Goal: Task Accomplishment & Management: Use online tool/utility

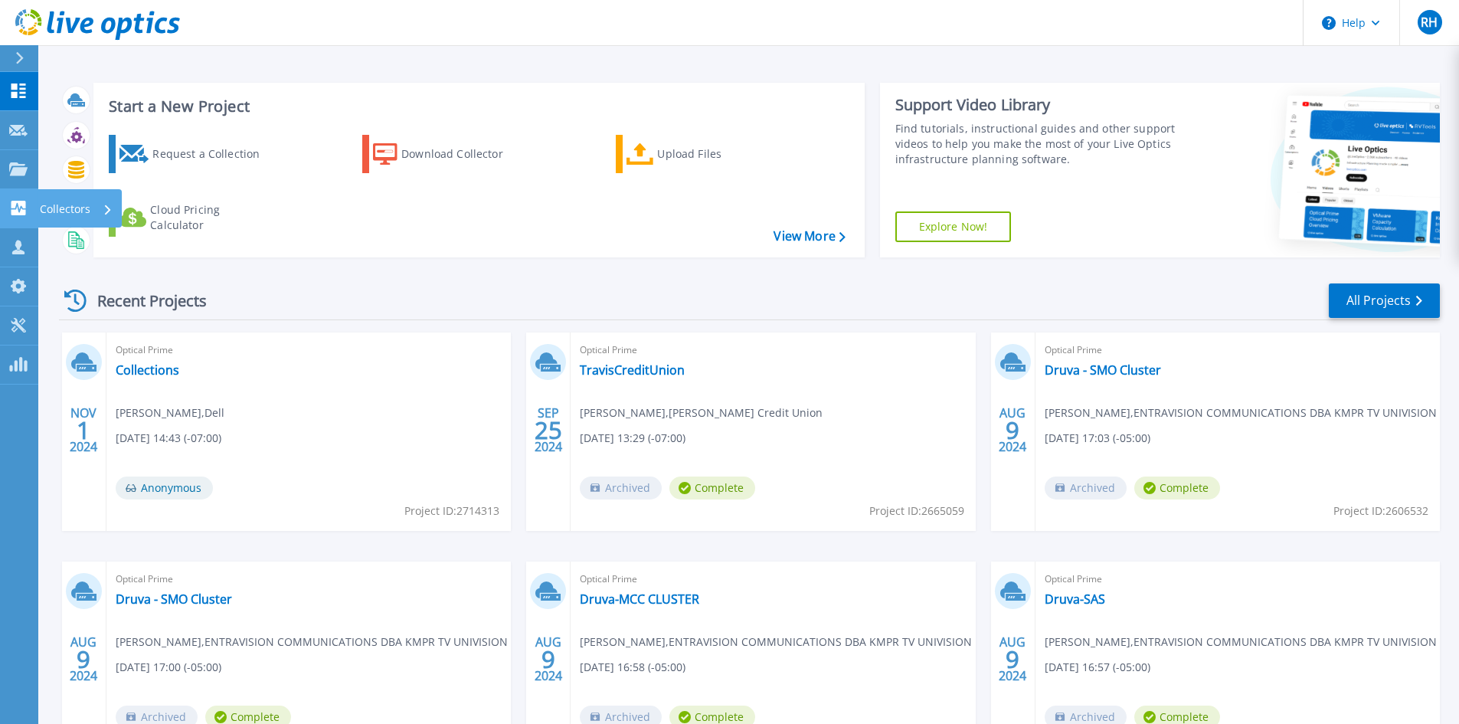
click at [34, 214] on link "Collectors Collectors" at bounding box center [19, 208] width 38 height 39
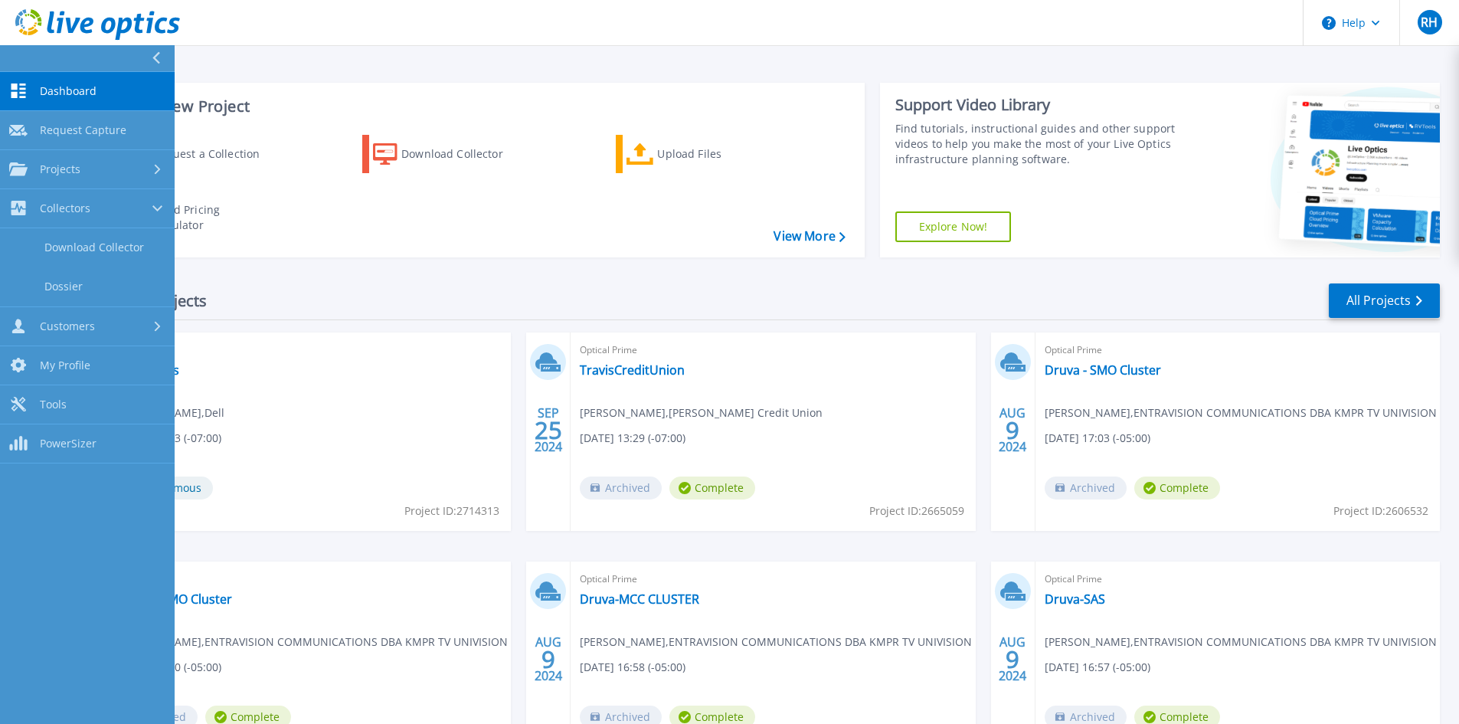
click at [1287, 19] on header "Help RH Channel Partner [PERSON_NAME] [PERSON_NAME][EMAIL_ADDRESS][PERSON_NAME]…" at bounding box center [729, 23] width 1459 height 46
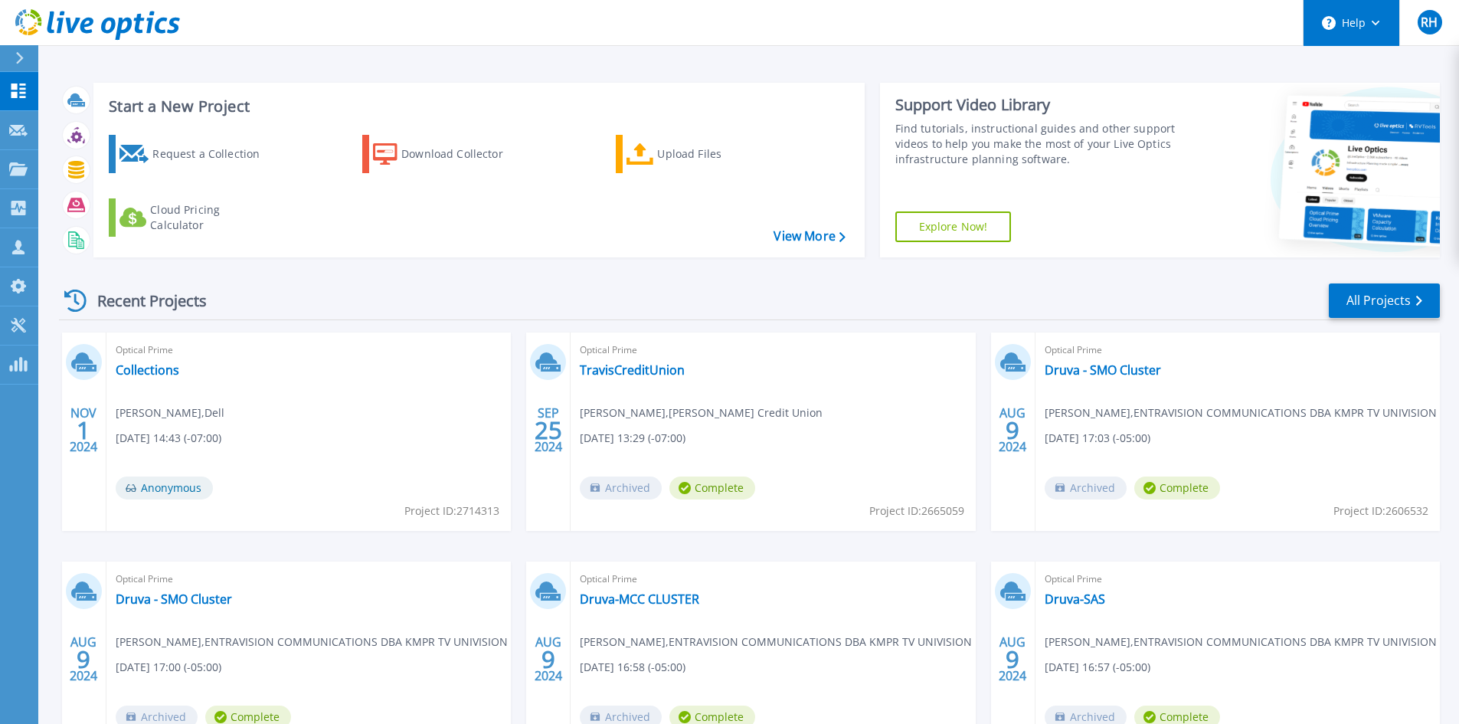
click at [1357, 22] on button "Help" at bounding box center [1352, 23] width 96 height 46
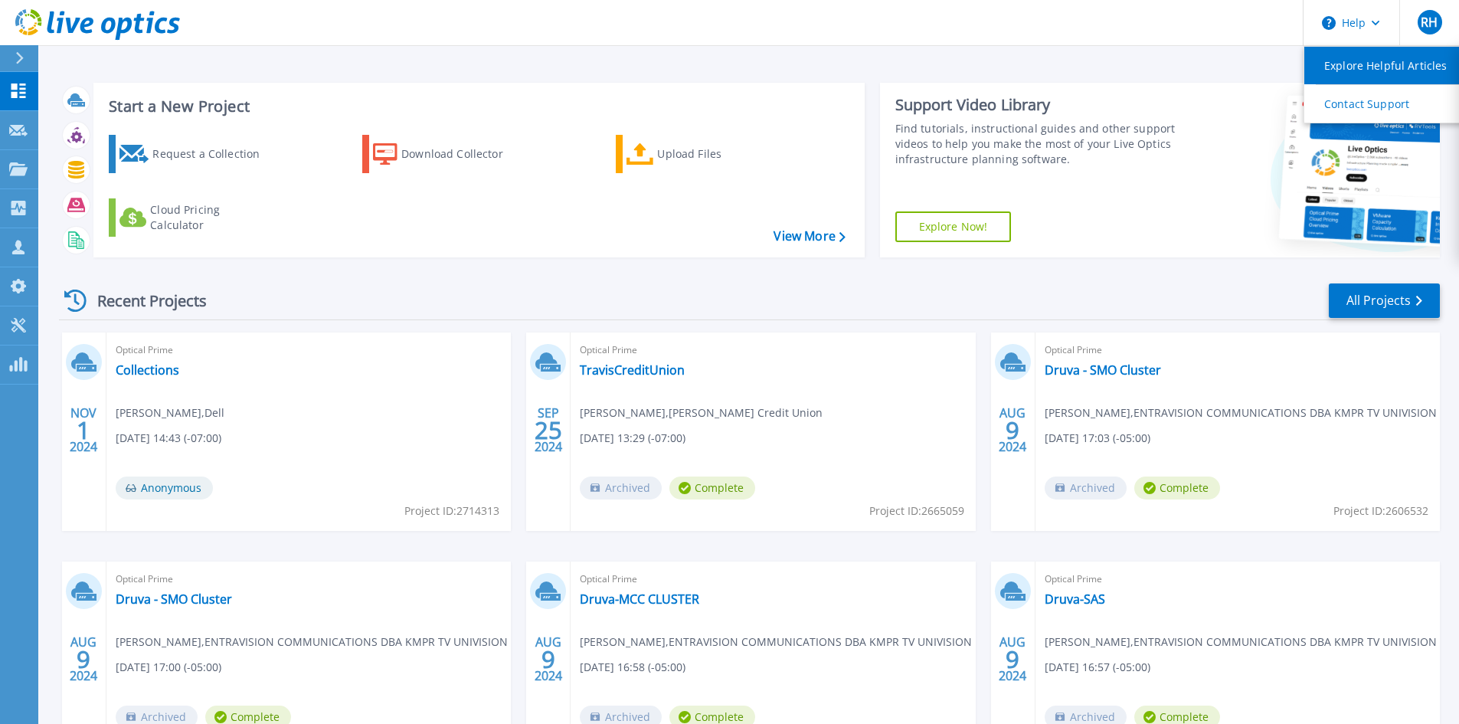
click at [1353, 65] on link "Explore Helpful Articles" at bounding box center [1389, 66] width 171 height 38
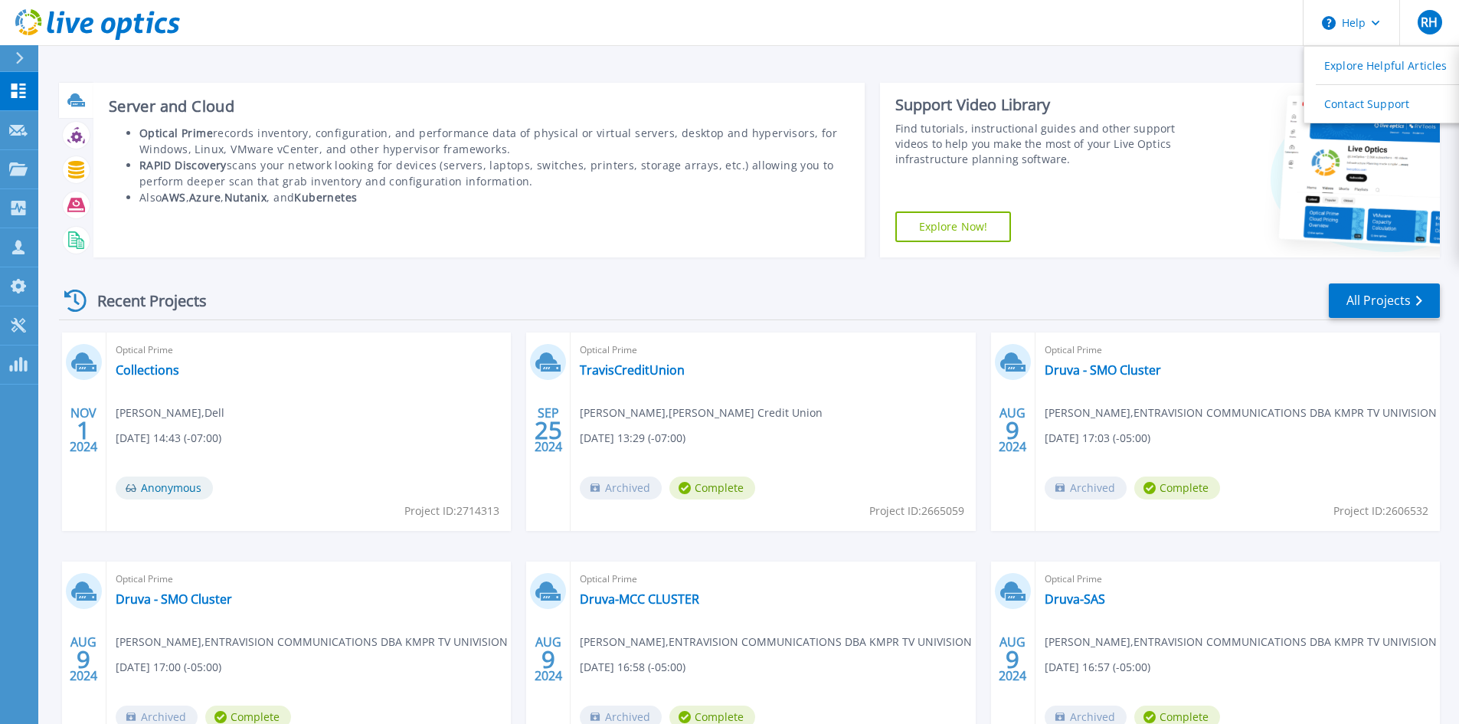
click at [78, 100] on icon at bounding box center [74, 98] width 15 height 11
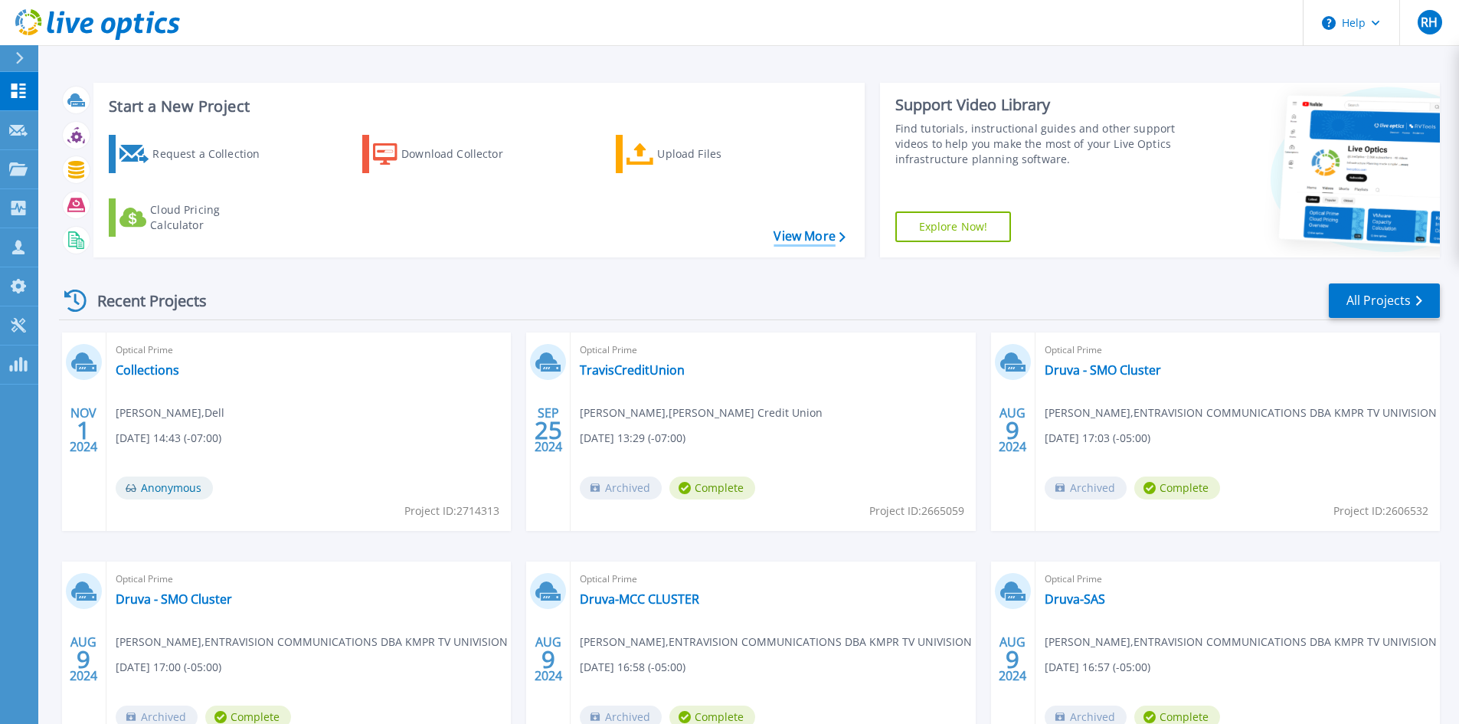
click at [777, 238] on link "View More" at bounding box center [809, 236] width 71 height 15
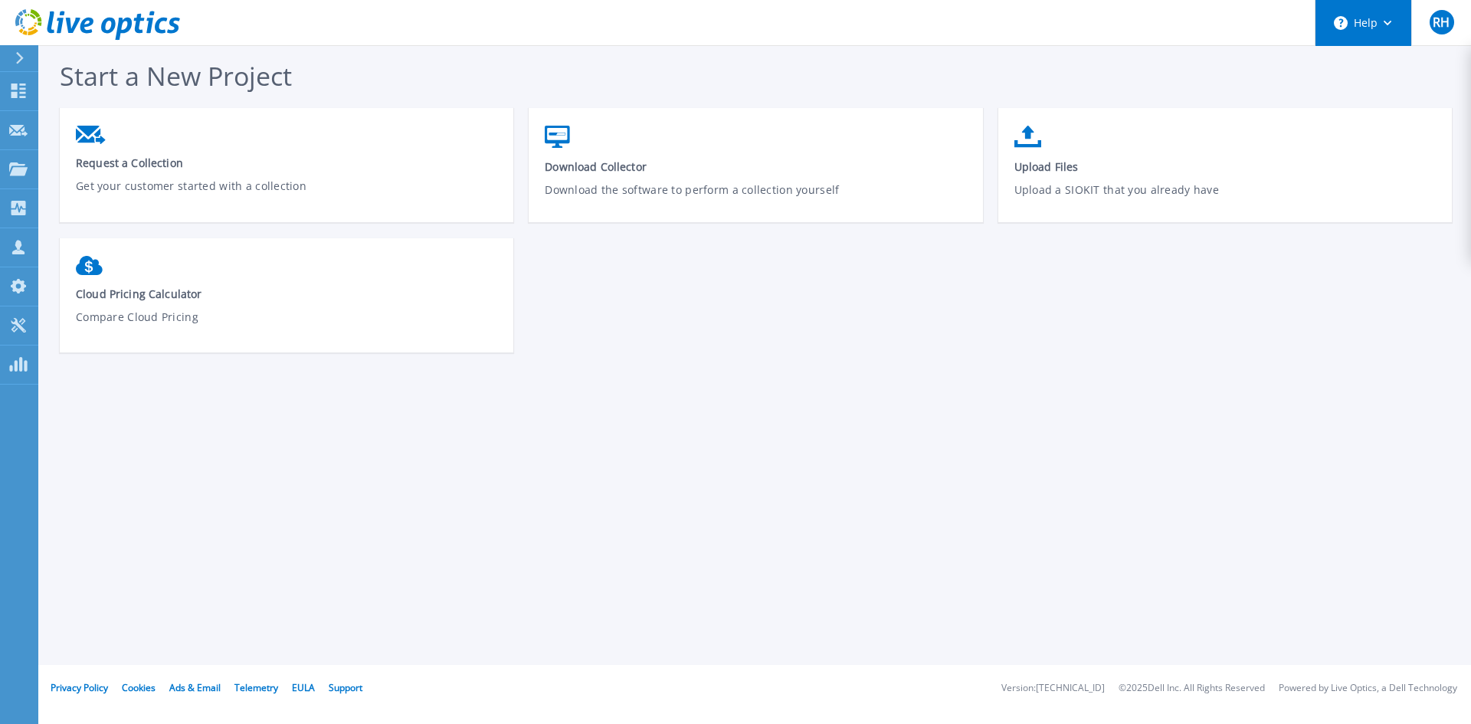
click at [1390, 18] on button "Help" at bounding box center [1363, 23] width 96 height 46
click at [710, 556] on div "Start a New Project Request a Collection Get your customer started with a colle…" at bounding box center [754, 332] width 1432 height 665
click at [847, 333] on div "Request a Collection Get your customer started with a collection Download Colle…" at bounding box center [763, 238] width 1407 height 260
